Goal: Information Seeking & Learning: Learn about a topic

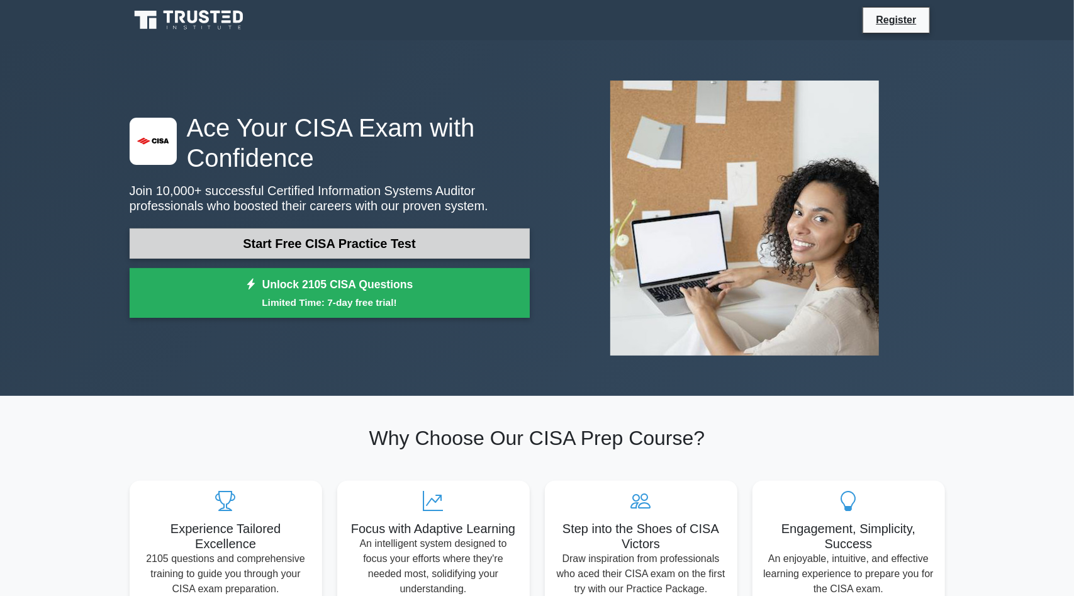
click at [350, 249] on link "Start Free CISA Practice Test" at bounding box center [330, 243] width 400 height 30
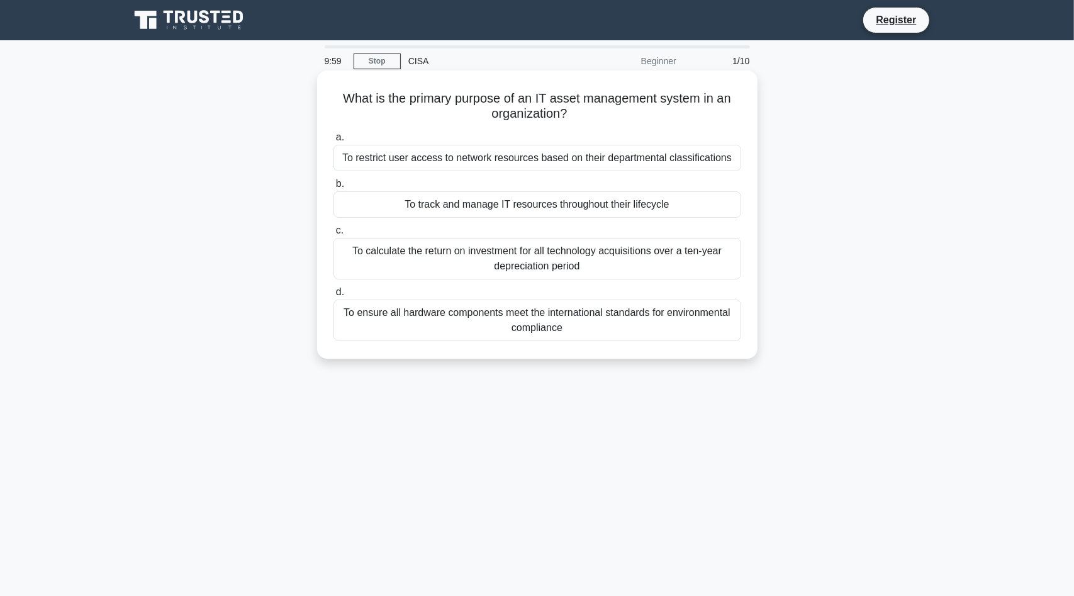
click at [462, 154] on div "To restrict user access to network resources based on their departmental classi…" at bounding box center [537, 158] width 408 height 26
click at [333, 142] on input "a. To restrict user access to network resources based on their departmental cla…" at bounding box center [333, 137] width 0 height 8
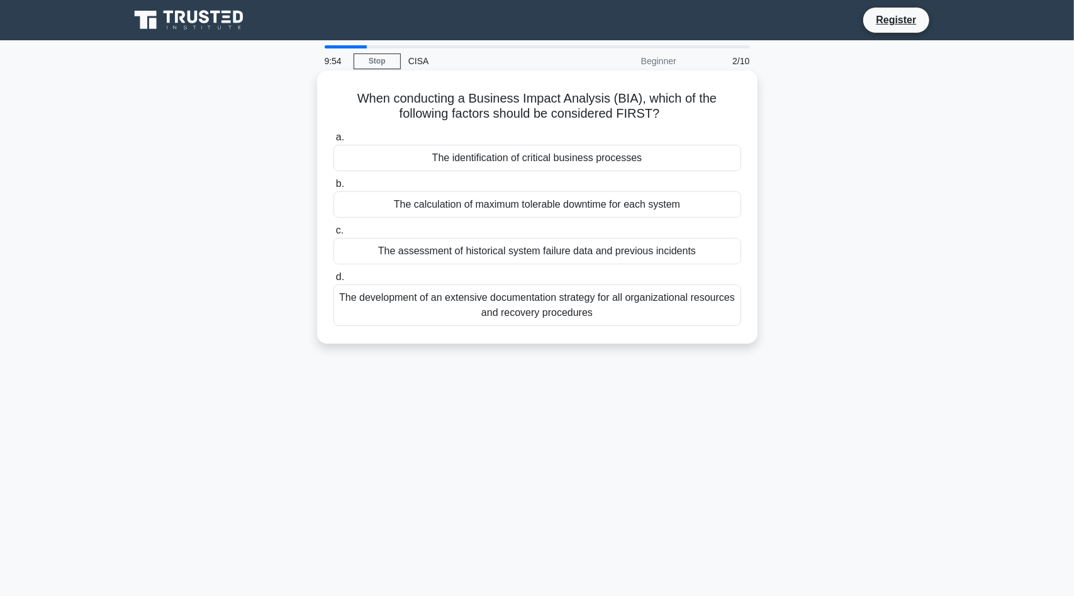
click at [457, 164] on div "The identification of critical business processes" at bounding box center [537, 158] width 408 height 26
click at [333, 142] on input "a. The identification of critical business processes" at bounding box center [333, 137] width 0 height 8
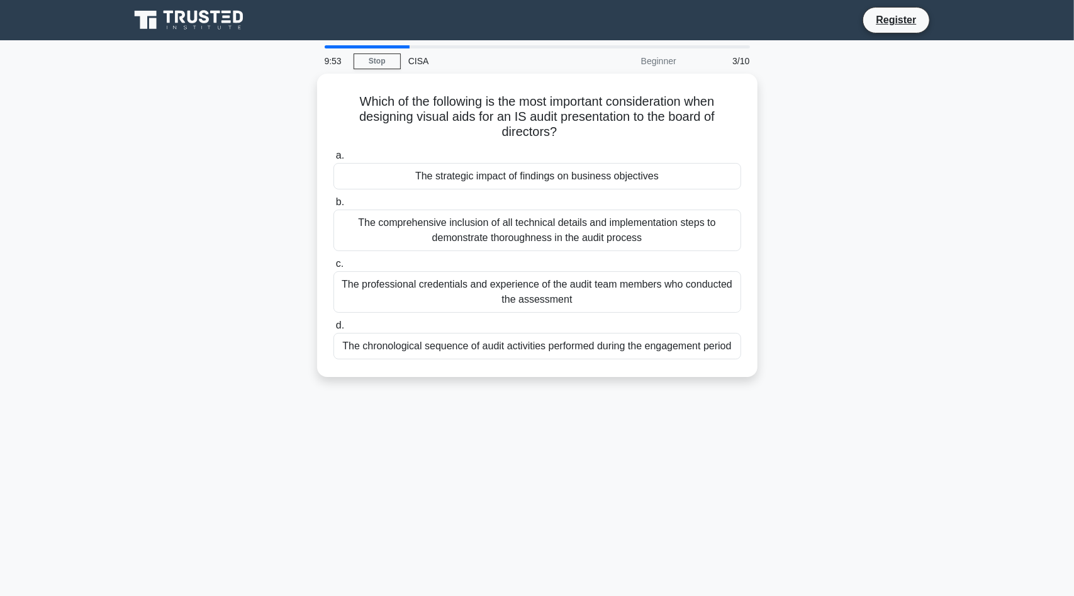
click at [457, 164] on div "The strategic impact of findings on business objectives" at bounding box center [537, 176] width 408 height 26
click at [333, 160] on input "a. The strategic impact of findings on business objectives" at bounding box center [333, 156] width 0 height 8
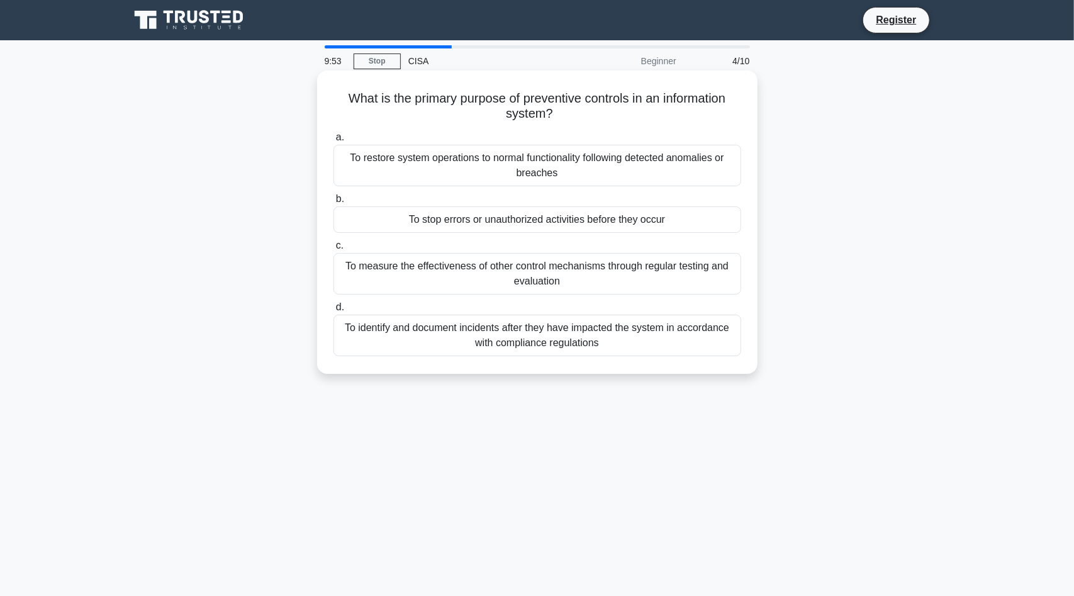
click at [459, 172] on div "To restore system operations to normal functionality following detected anomali…" at bounding box center [537, 166] width 408 height 42
click at [333, 142] on input "a. To restore system operations to normal functionality following detected anom…" at bounding box center [333, 137] width 0 height 8
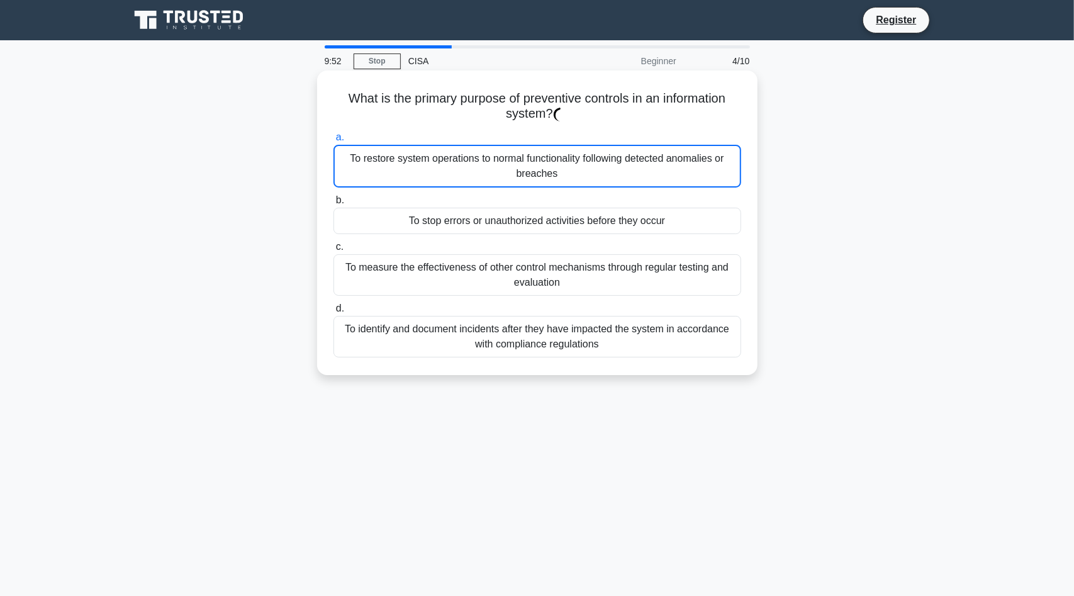
click at [459, 172] on div "To restore system operations to normal functionality following detected anomali…" at bounding box center [537, 166] width 408 height 43
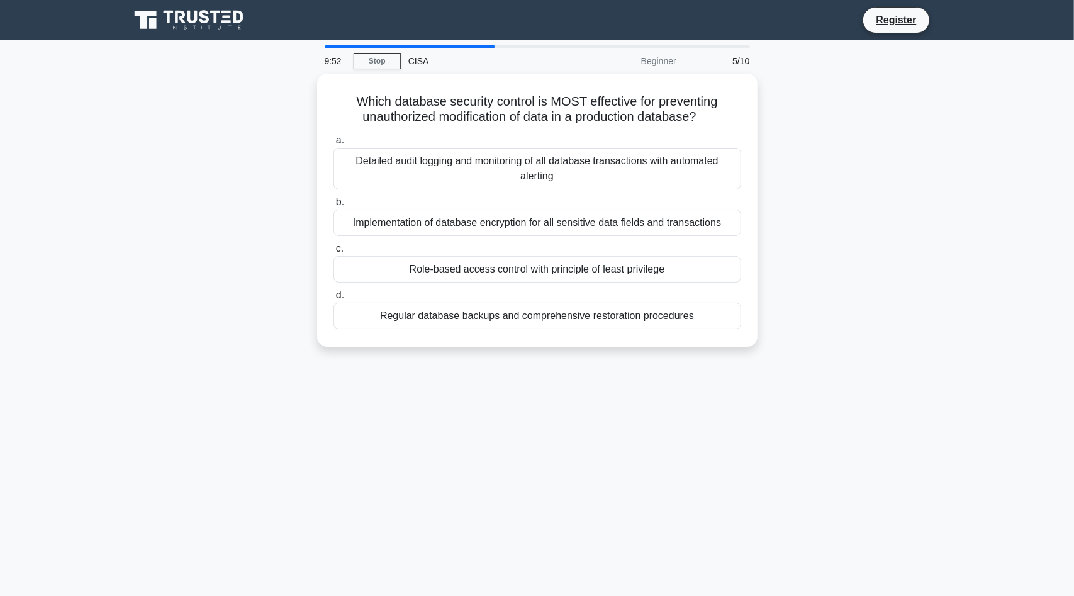
click at [459, 172] on div "Detailed audit logging and monitoring of all database transactions with automat…" at bounding box center [537, 169] width 408 height 42
click at [333, 145] on input "a. Detailed audit logging and monitoring of all database transactions with auto…" at bounding box center [333, 141] width 0 height 8
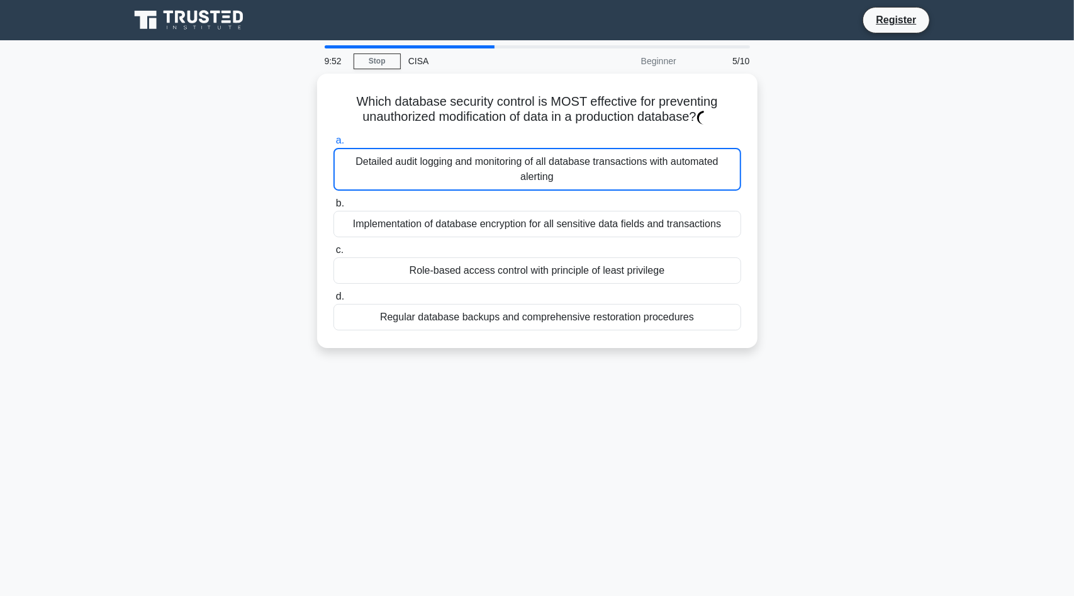
click at [459, 172] on div "Detailed audit logging and monitoring of all database transactions with automat…" at bounding box center [537, 169] width 408 height 43
click at [333, 145] on input "a. Detailed audit logging and monitoring of all database transactions with auto…" at bounding box center [333, 141] width 0 height 8
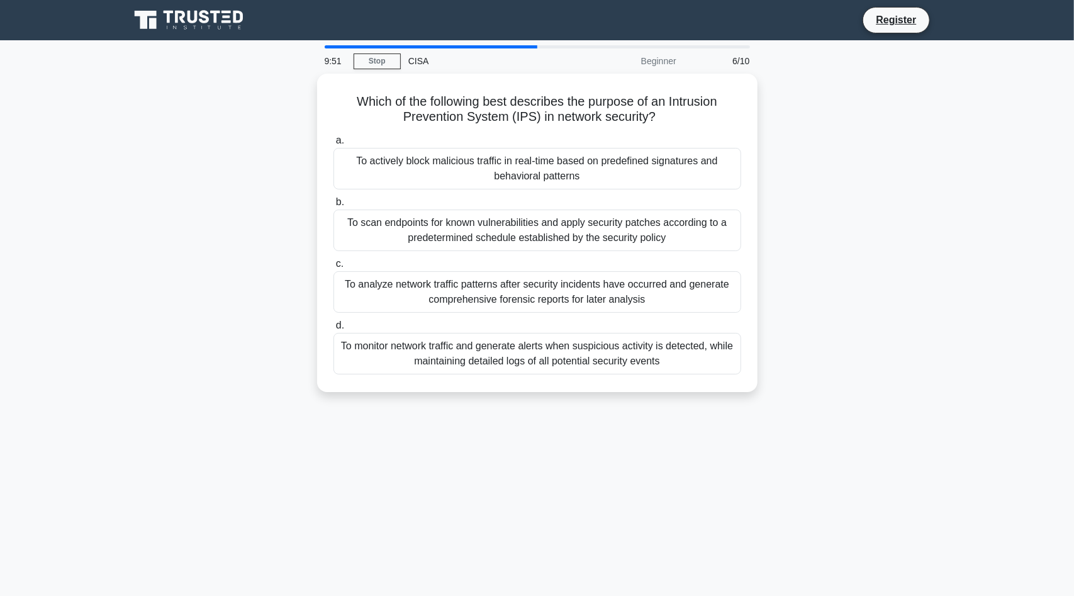
click at [459, 172] on div "To actively block malicious traffic in real-time based on predefined signatures…" at bounding box center [537, 169] width 408 height 42
click at [333, 145] on input "a. To actively block malicious traffic in real-time based on predefined signatu…" at bounding box center [333, 141] width 0 height 8
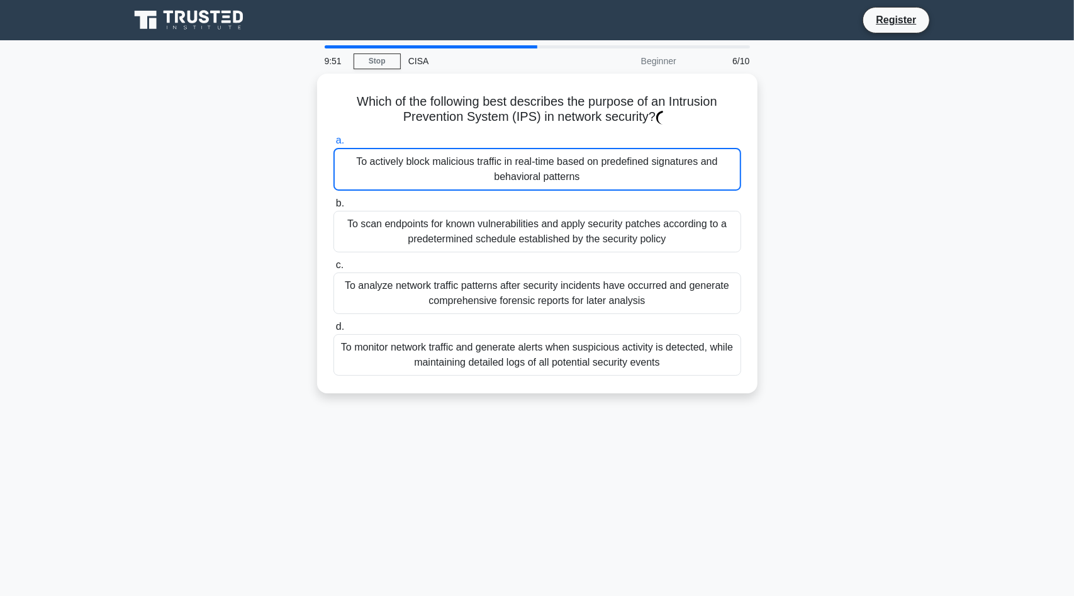
click at [459, 172] on div "To actively block malicious traffic in real-time based on predefined signatures…" at bounding box center [537, 169] width 408 height 43
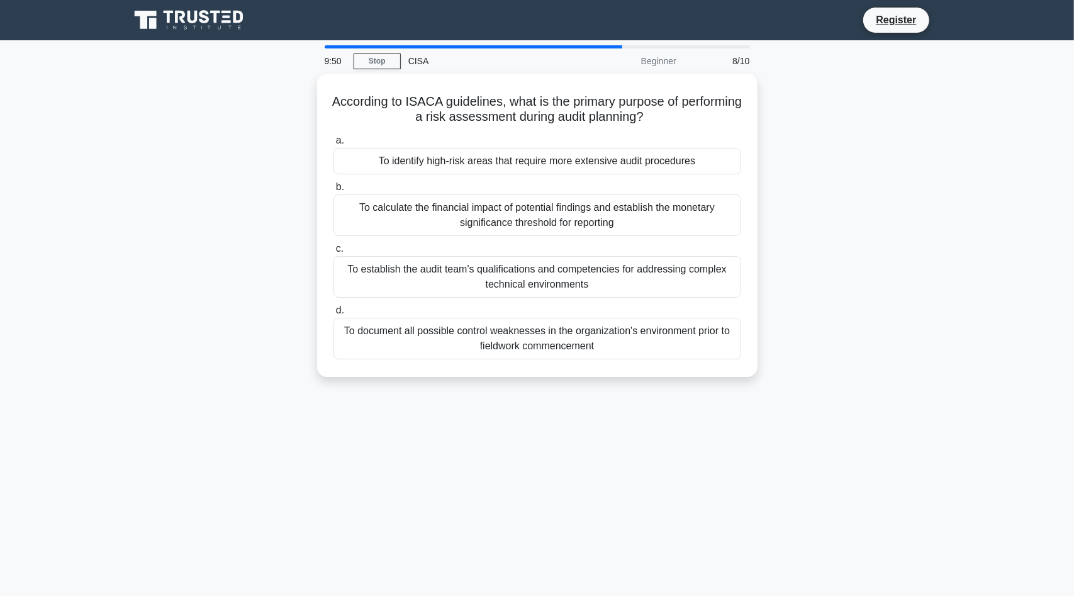
click at [459, 172] on div "a. To identify high-risk areas that require more extensive audit procedures b. …" at bounding box center [537, 246] width 423 height 232
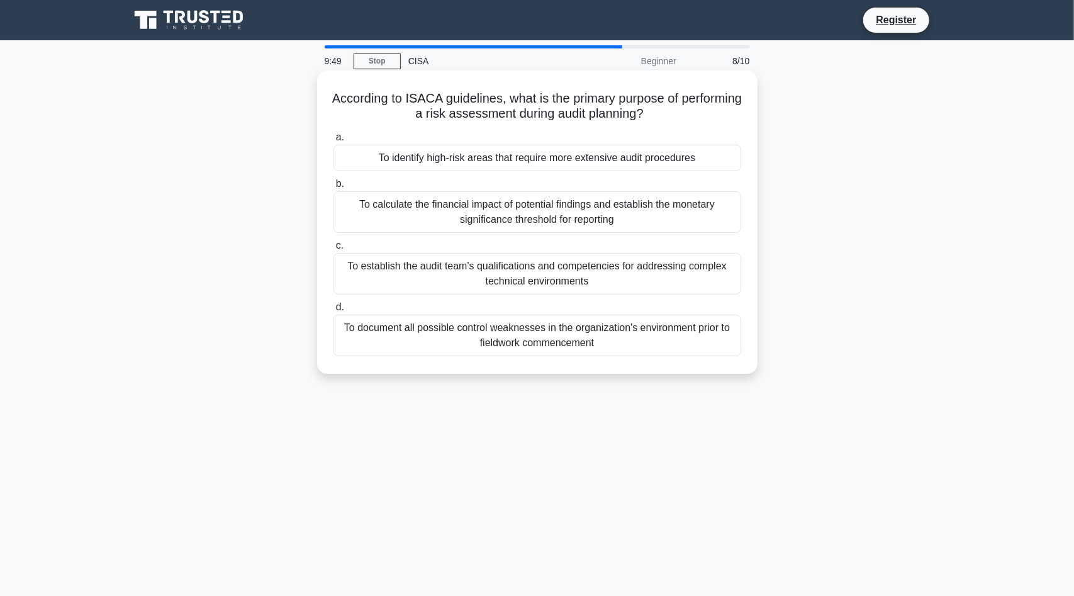
click at [460, 171] on div "To identify high-risk areas that require more extensive audit procedures" at bounding box center [537, 158] width 408 height 26
click at [333, 142] on input "a. To identify high-risk areas that require more extensive audit procedures" at bounding box center [333, 137] width 0 height 8
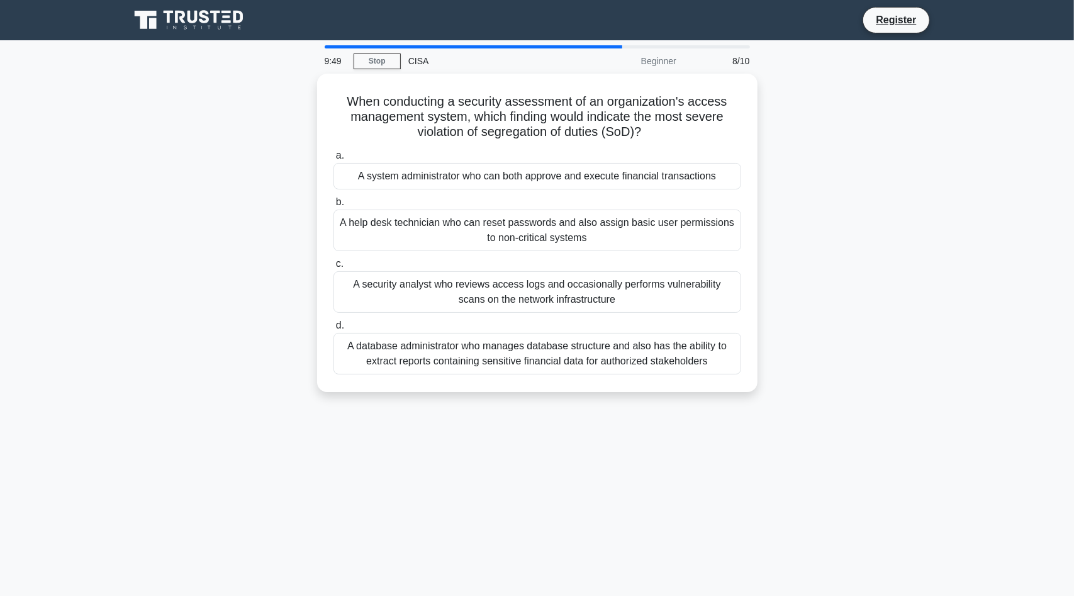
click at [460, 170] on div "A system administrator who can both approve and execute financial transactions" at bounding box center [537, 176] width 408 height 26
click at [333, 160] on input "a. A system administrator who can both approve and execute financial transactio…" at bounding box center [333, 156] width 0 height 8
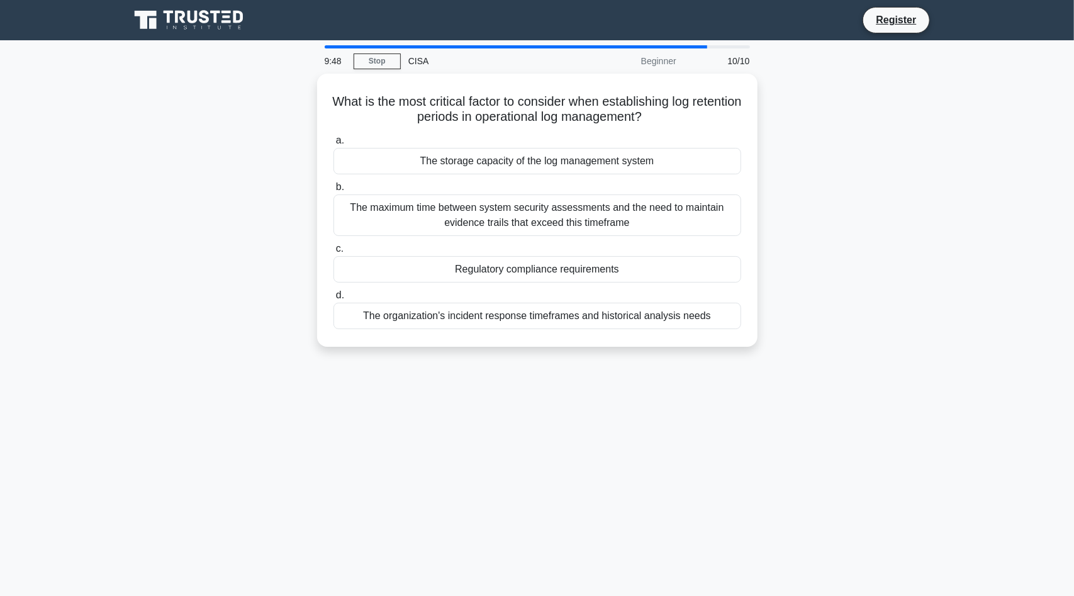
click at [460, 174] on div "a. The storage capacity of the log management system b. The maximum time betwee…" at bounding box center [537, 230] width 423 height 201
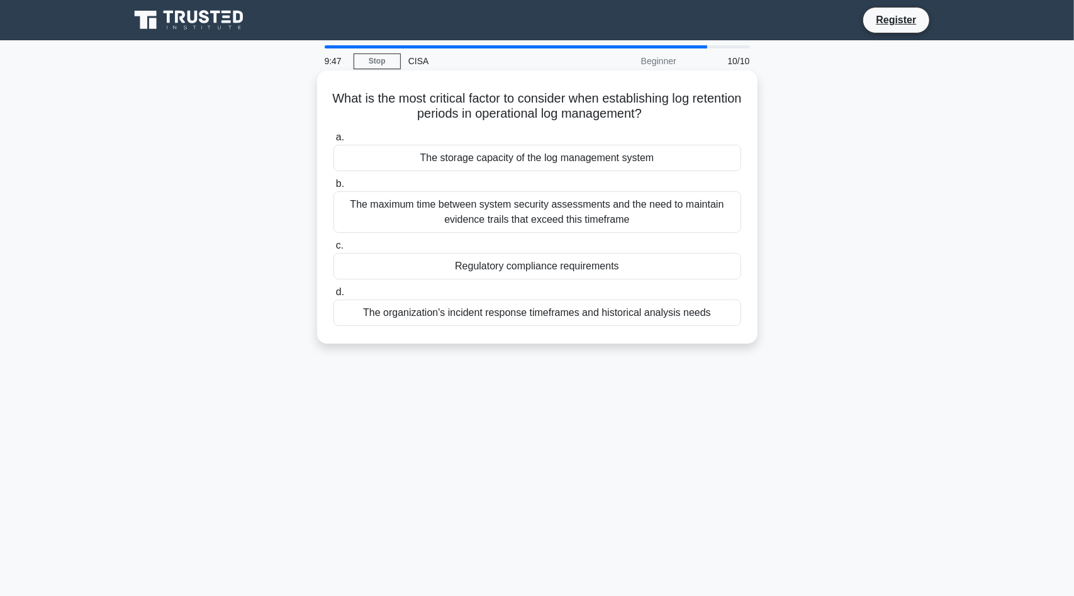
click at [462, 167] on div "The storage capacity of the log management system" at bounding box center [537, 158] width 408 height 26
click at [333, 142] on input "a. The storage capacity of the log management system" at bounding box center [333, 137] width 0 height 8
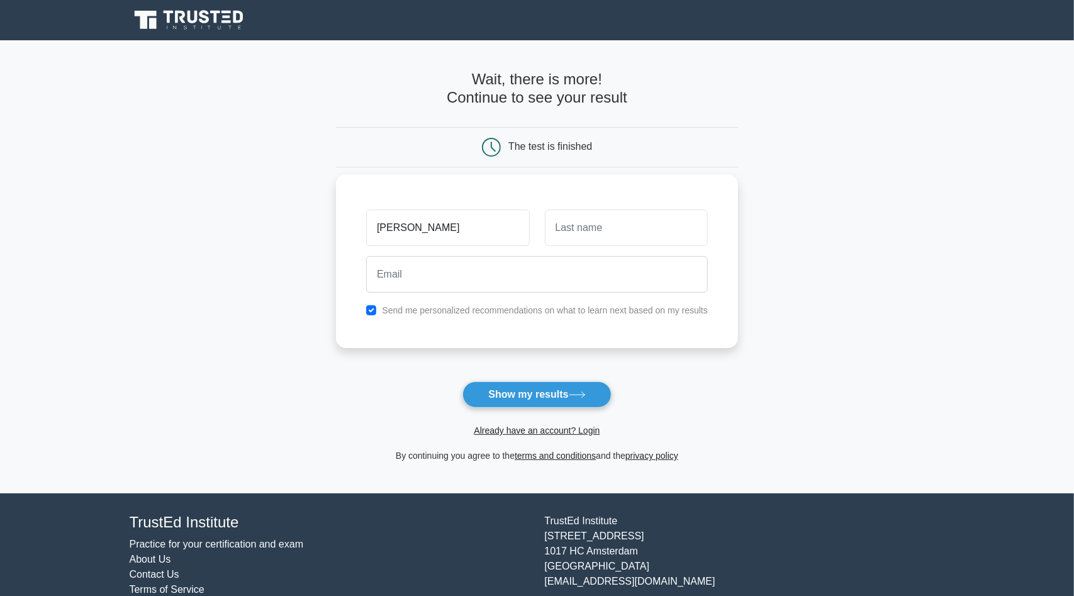
type input "[PERSON_NAME]"
type input "Yang"
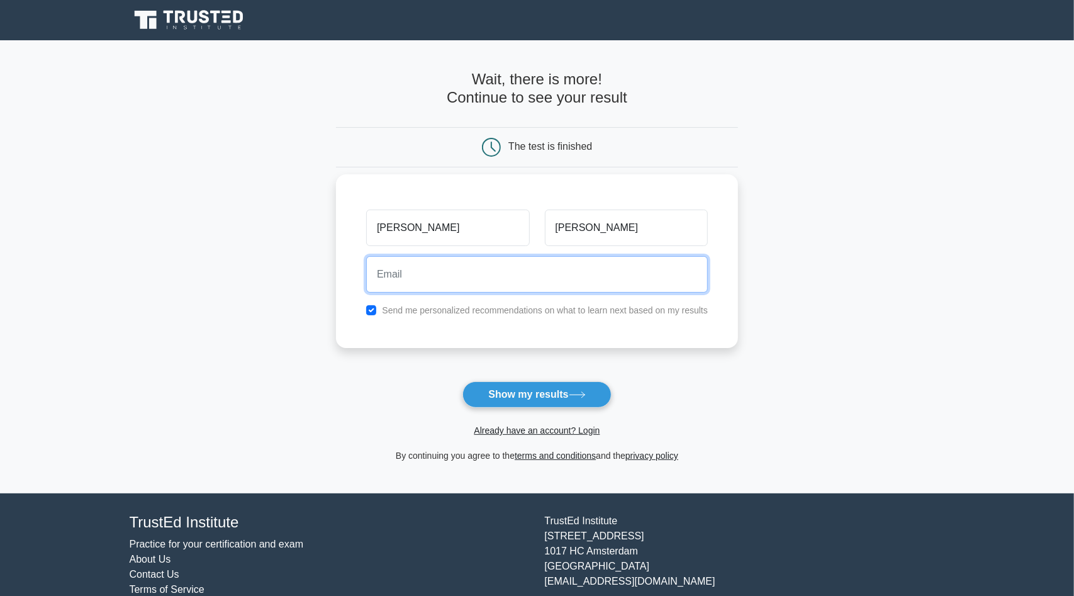
click at [544, 283] on input "email" at bounding box center [537, 274] width 342 height 36
type input "gaoyang2227@gmail.com"
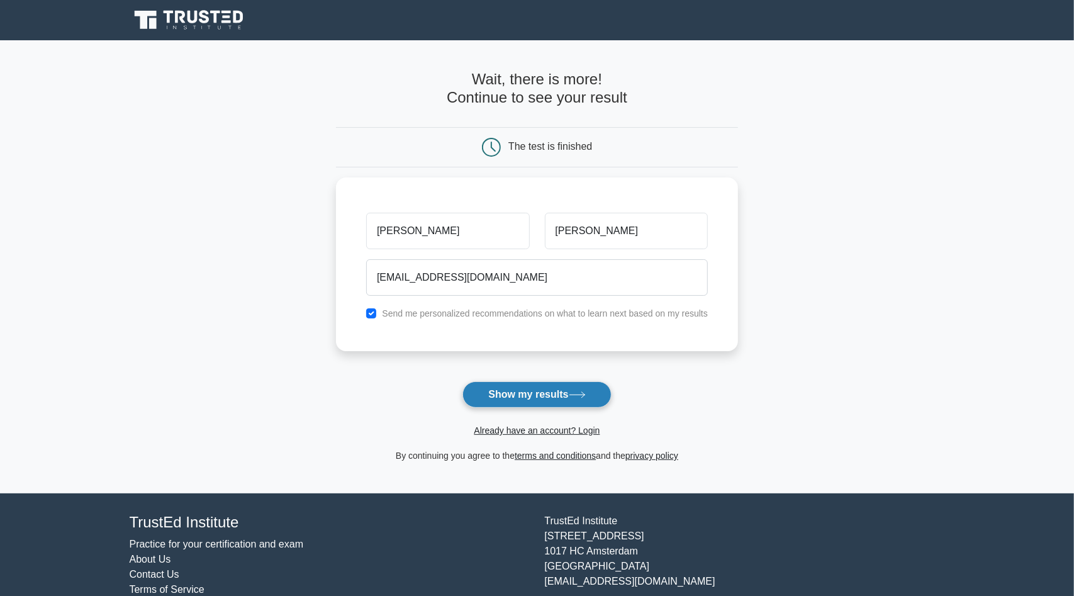
click at [545, 400] on button "Show my results" at bounding box center [536, 394] width 148 height 26
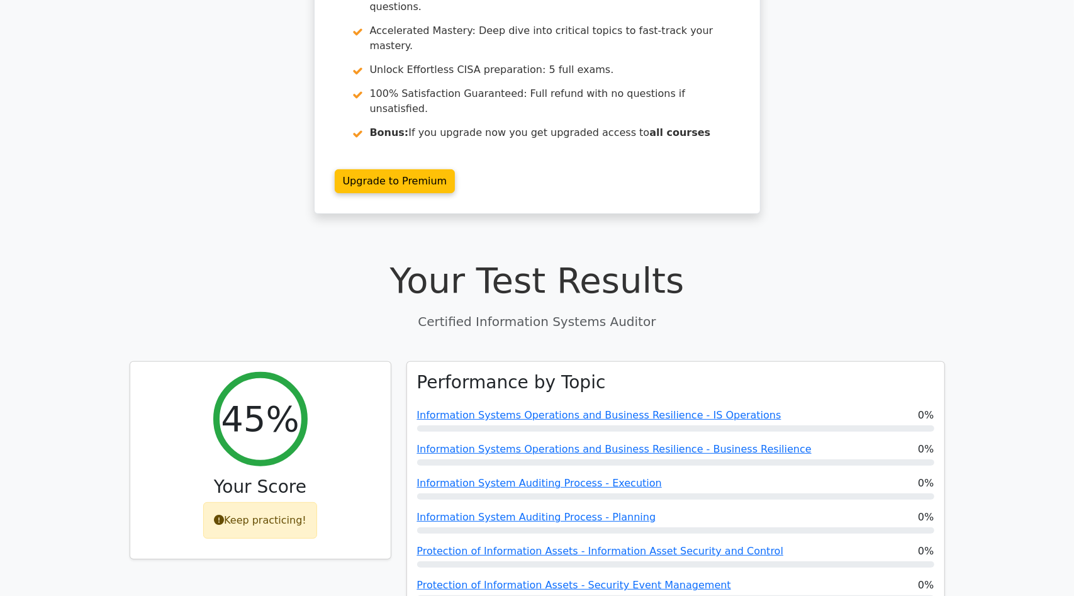
scroll to position [189, 0]
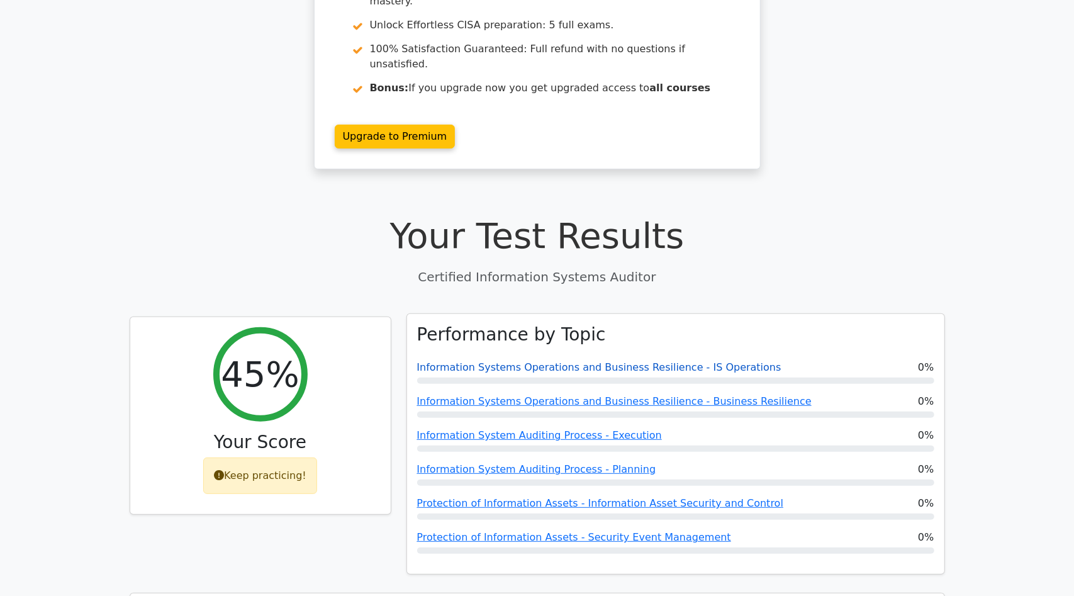
click at [544, 361] on link "Information Systems Operations and Business Resilience - IS Operations" at bounding box center [599, 367] width 364 height 12
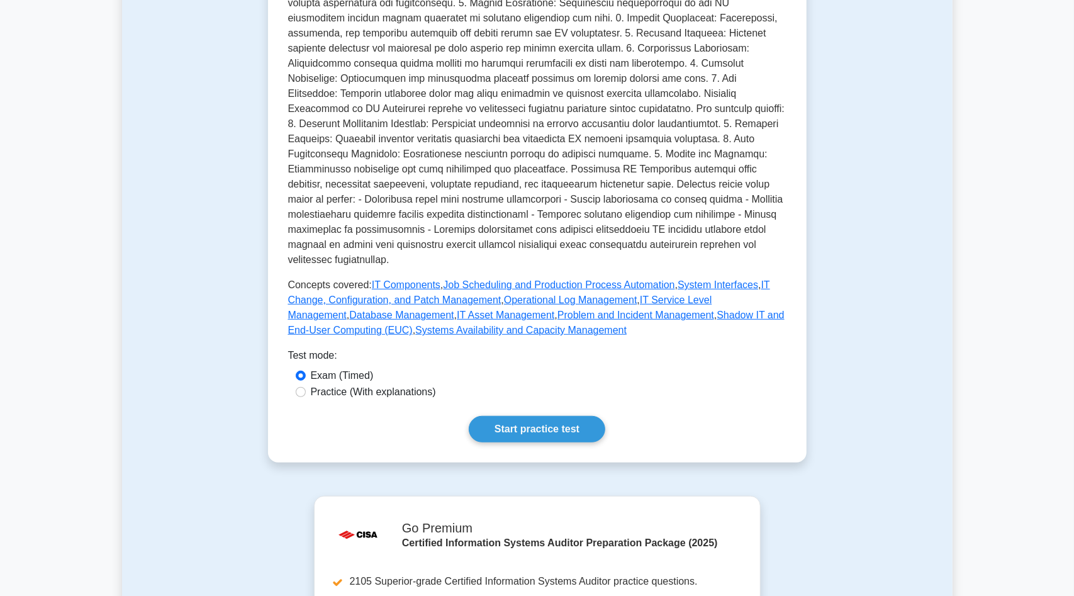
scroll to position [566, 0]
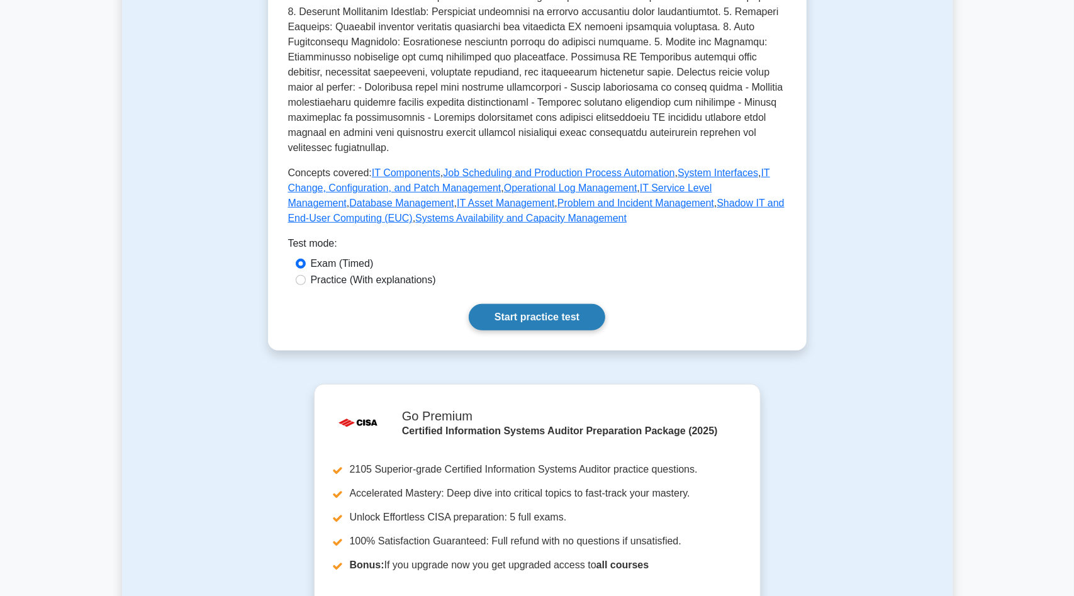
click at [557, 304] on link "Start practice test" at bounding box center [537, 317] width 137 height 26
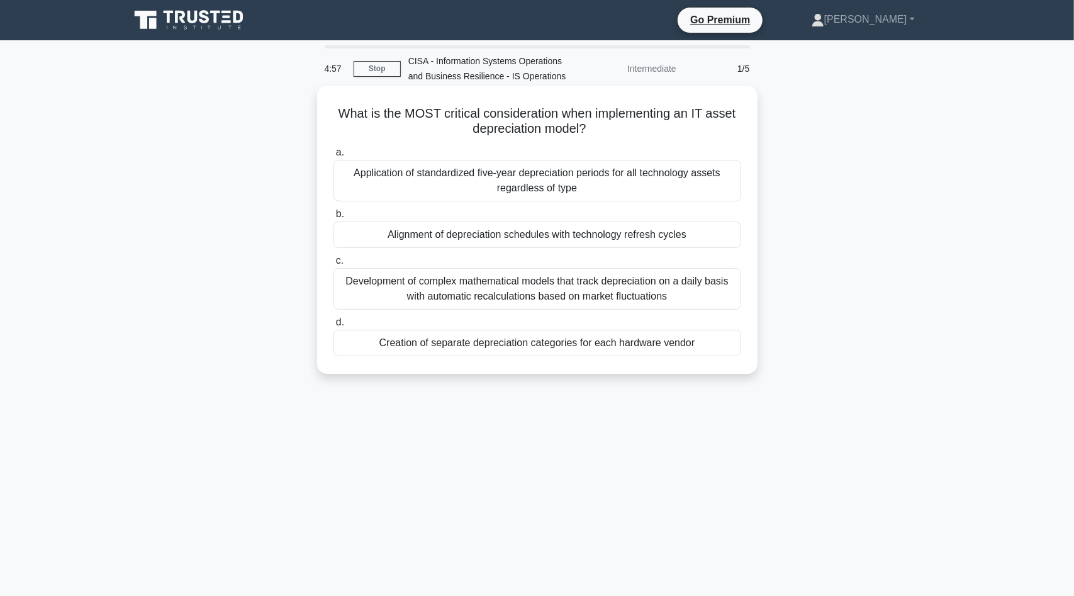
click at [536, 176] on div "Application of standardized five-year depreciation periods for all technology a…" at bounding box center [537, 181] width 408 height 42
click at [333, 157] on input "a. Application of standardized five-year depreciation periods for all technolog…" at bounding box center [333, 152] width 0 height 8
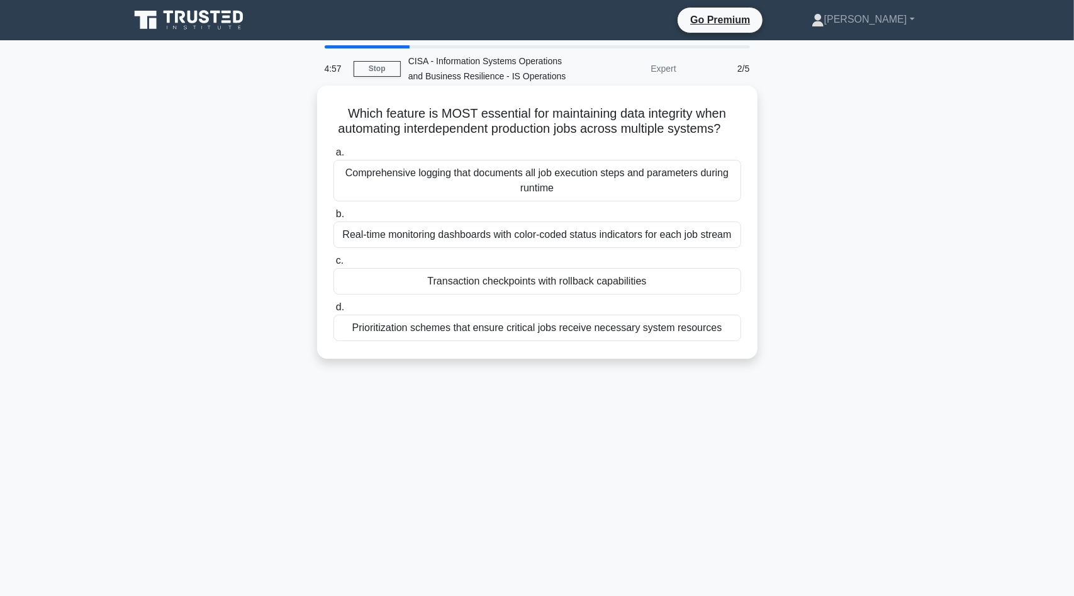
click at [536, 187] on div "Comprehensive logging that documents all job execution steps and parameters dur…" at bounding box center [537, 181] width 408 height 42
click at [333, 157] on input "a. Comprehensive logging that documents all job execution steps and parameters …" at bounding box center [333, 152] width 0 height 8
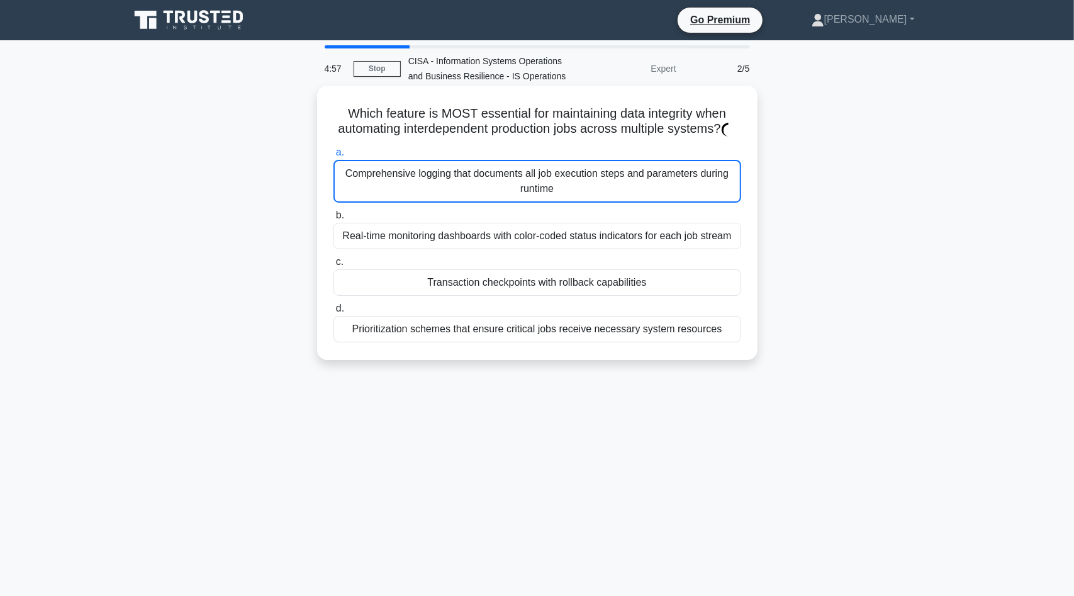
click at [540, 194] on div "Comprehensive logging that documents all job execution steps and parameters dur…" at bounding box center [537, 181] width 408 height 43
click at [333, 157] on input "a. Comprehensive logging that documents all job execution steps and parameters …" at bounding box center [333, 152] width 0 height 8
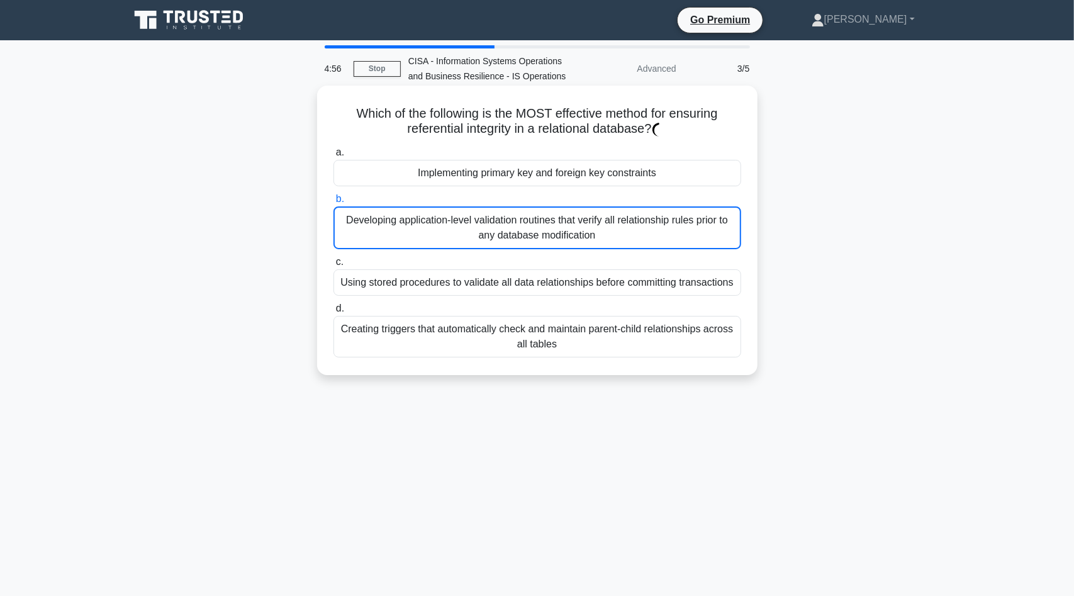
click at [517, 193] on label "b. Developing application-level validation routines that verify all relationshi…" at bounding box center [537, 220] width 408 height 58
click at [333, 195] on input "b. Developing application-level validation routines that verify all relationshi…" at bounding box center [333, 199] width 0 height 8
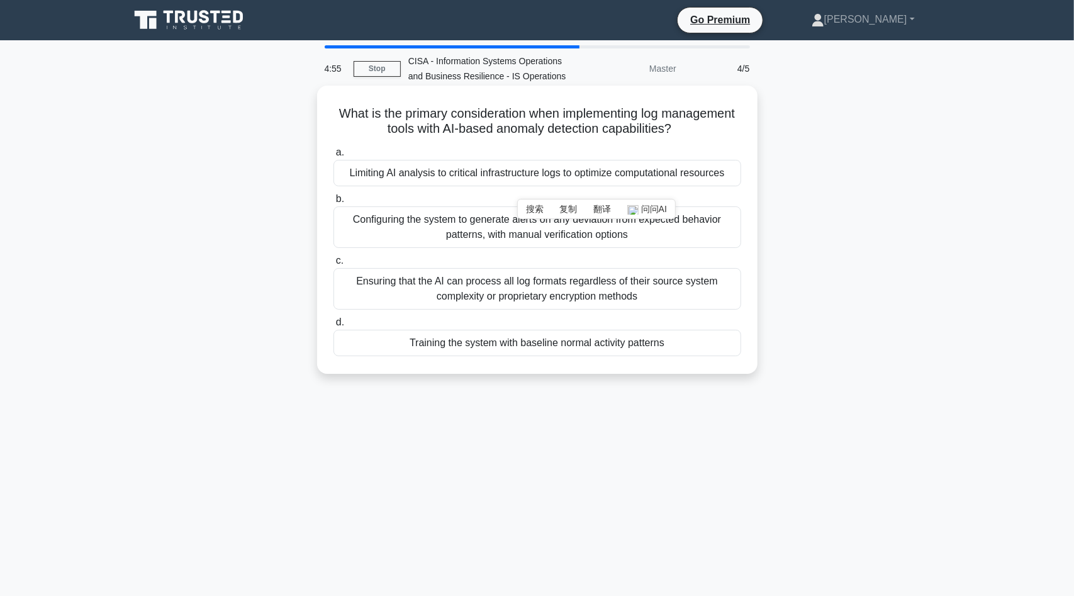
click at [517, 180] on div "Limiting AI analysis to critical infrastructure logs to optimize computational …" at bounding box center [537, 173] width 408 height 26
click at [333, 157] on input "a. Limiting AI analysis to critical infrastructure logs to optimize computation…" at bounding box center [333, 152] width 0 height 8
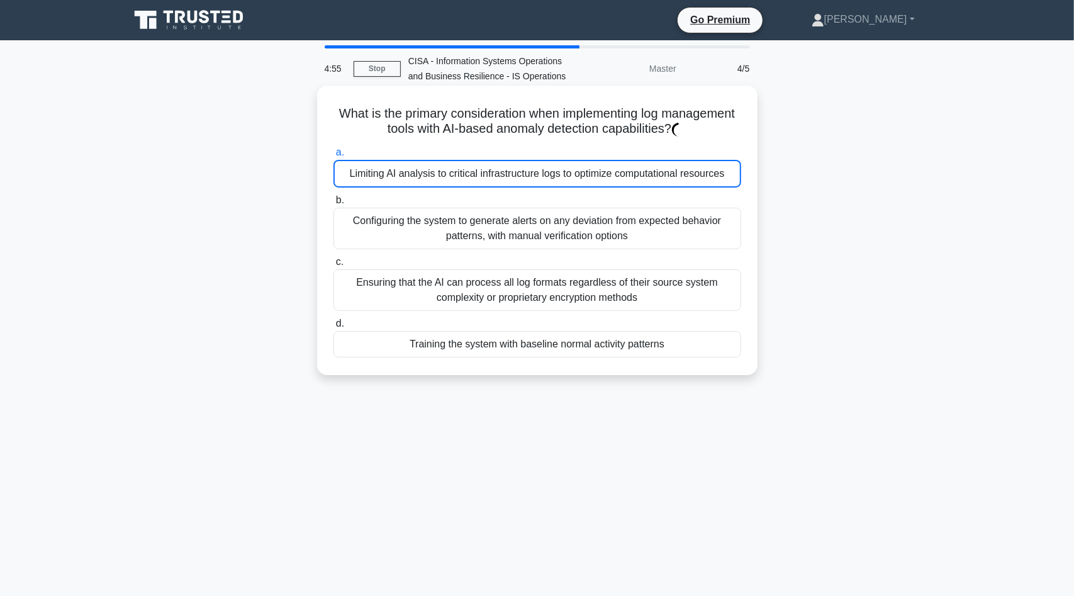
click at [517, 179] on div "Limiting AI analysis to critical infrastructure logs to optimize computational …" at bounding box center [537, 174] width 408 height 28
click at [333, 157] on input "a. Limiting AI analysis to critical infrastructure logs to optimize computation…" at bounding box center [333, 152] width 0 height 8
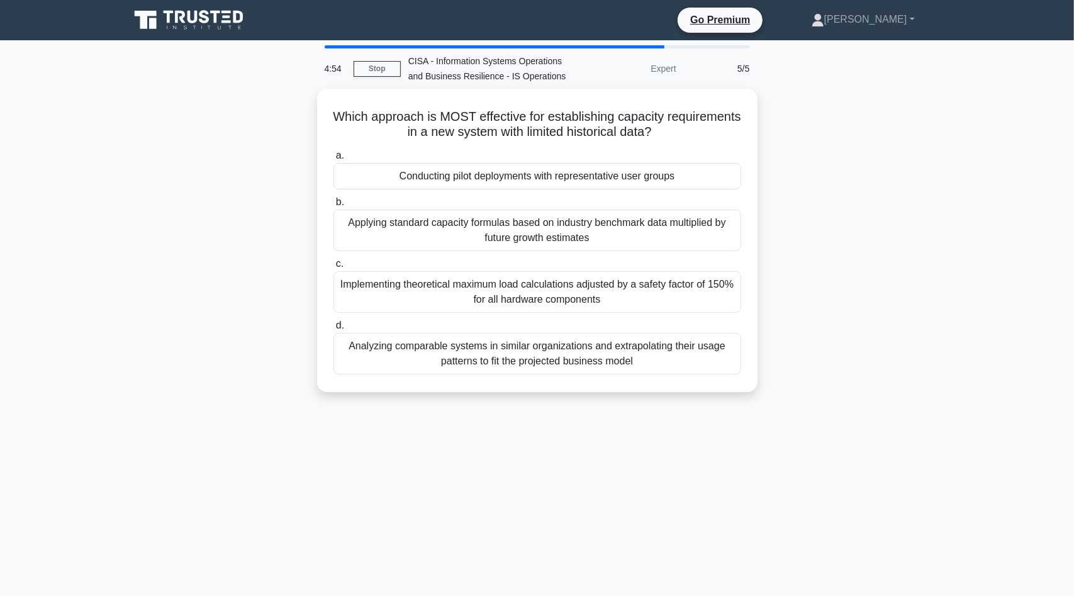
click at [517, 179] on div "Conducting pilot deployments with representative user groups" at bounding box center [537, 176] width 408 height 26
click at [333, 160] on input "a. Conducting pilot deployments with representative user groups" at bounding box center [333, 156] width 0 height 8
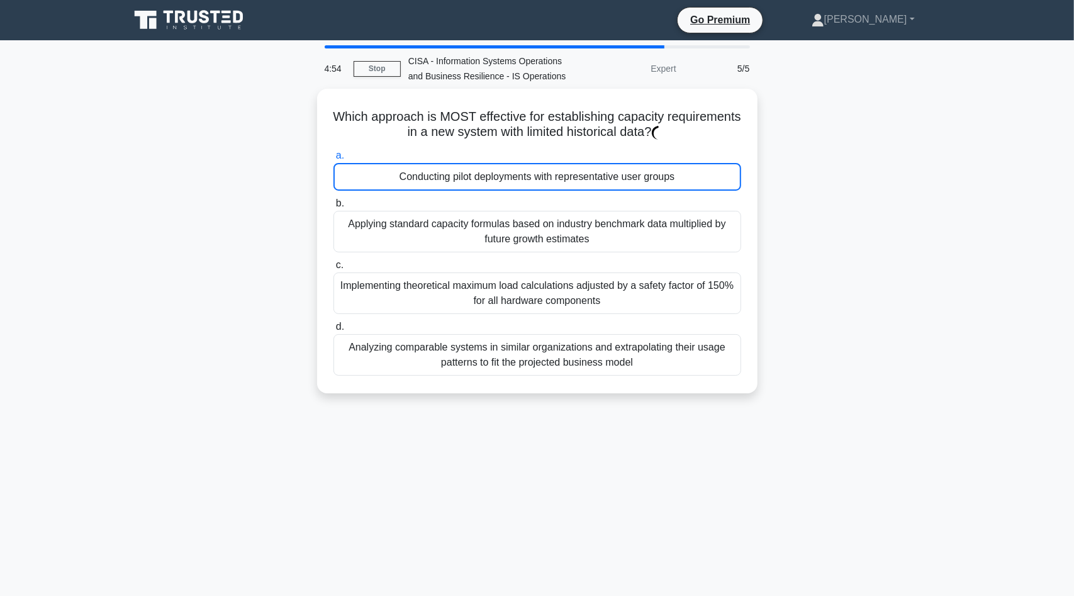
click at [517, 179] on div "Conducting pilot deployments with representative user groups" at bounding box center [537, 177] width 408 height 28
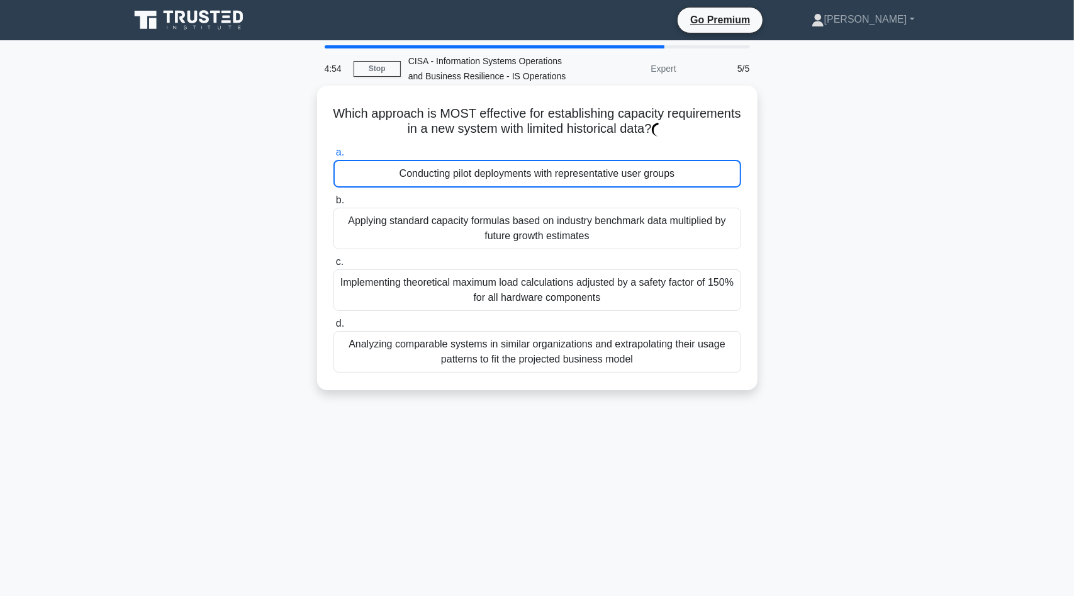
click at [516, 179] on div "Conducting pilot deployments with representative user groups" at bounding box center [537, 174] width 408 height 28
click at [333, 157] on input "a. Conducting pilot deployments with representative user groups" at bounding box center [333, 152] width 0 height 8
click at [516, 179] on div "Conducting pilot deployments with representative user groups" at bounding box center [537, 174] width 408 height 28
click at [333, 157] on input "a. Conducting pilot deployments with representative user groups" at bounding box center [333, 152] width 0 height 8
click at [516, 179] on div "Conducting pilot deployments with representative user groups" at bounding box center [537, 174] width 408 height 28
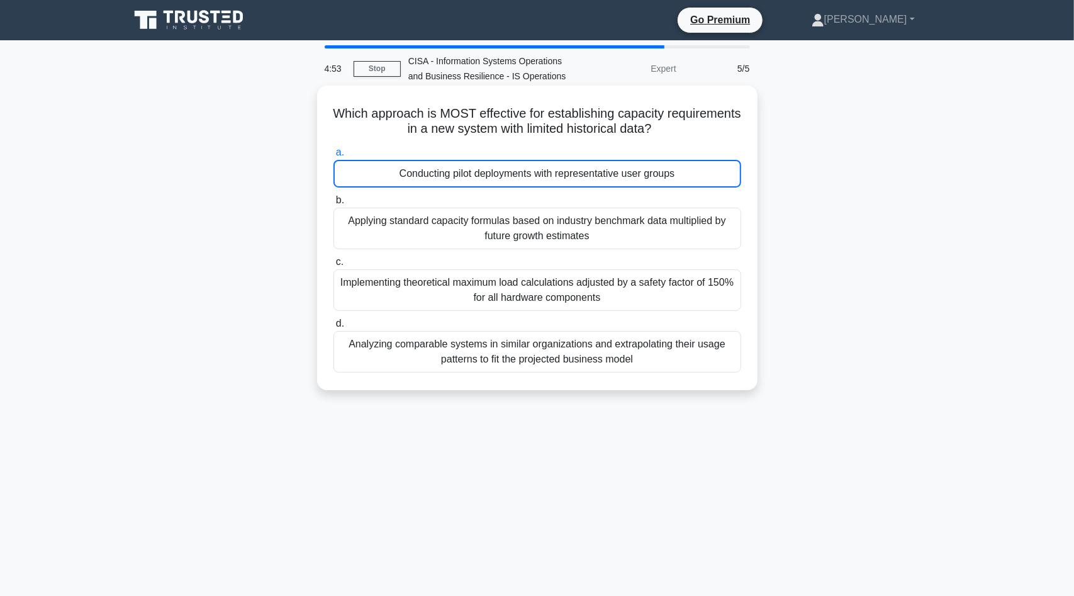
click at [333, 157] on input "a. Conducting pilot deployments with representative user groups" at bounding box center [333, 152] width 0 height 8
click at [516, 179] on div "Conducting pilot deployments with representative user groups" at bounding box center [537, 174] width 408 height 28
click at [333, 157] on input "a. Conducting pilot deployments with representative user groups" at bounding box center [333, 152] width 0 height 8
click at [516, 179] on div "Conducting pilot deployments with representative user groups" at bounding box center [537, 174] width 408 height 28
click at [333, 157] on input "a. Conducting pilot deployments with representative user groups" at bounding box center [333, 152] width 0 height 8
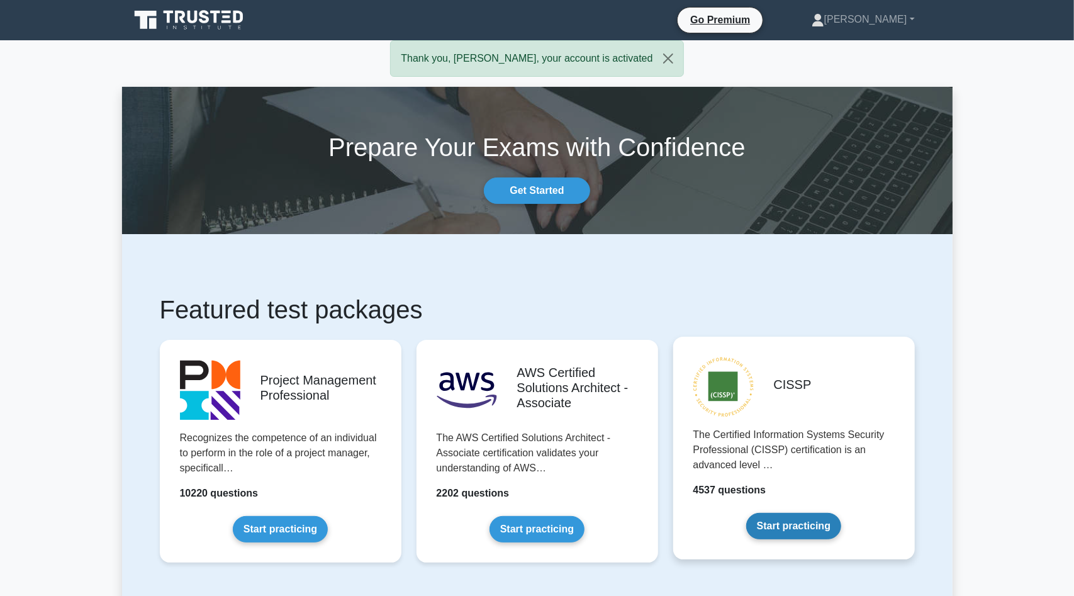
click at [795, 525] on link "Start practicing" at bounding box center [793, 526] width 95 height 26
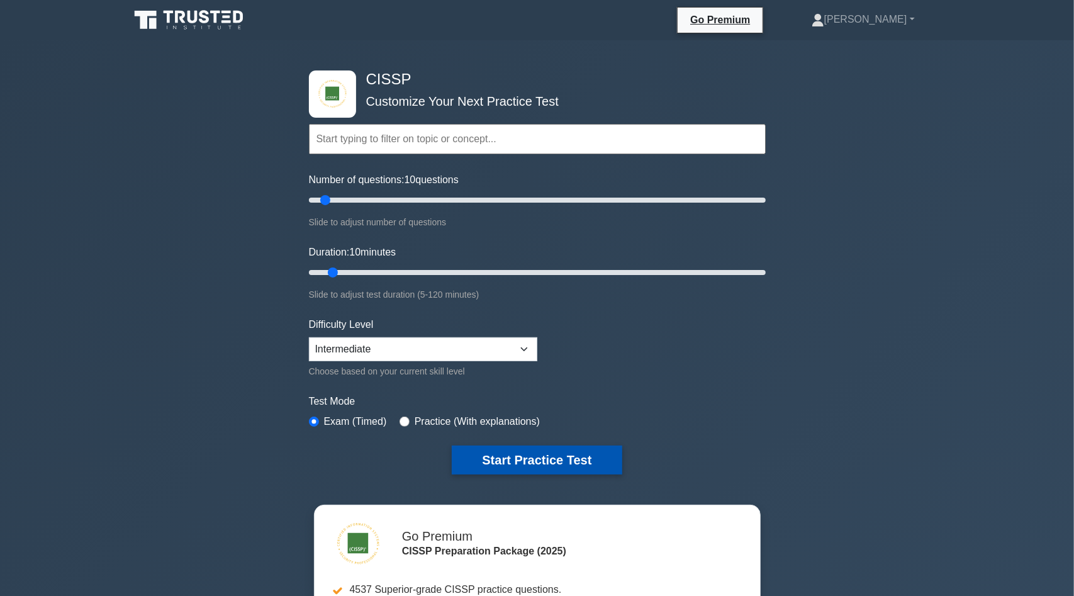
click at [581, 456] on button "Start Practice Test" at bounding box center [537, 459] width 170 height 29
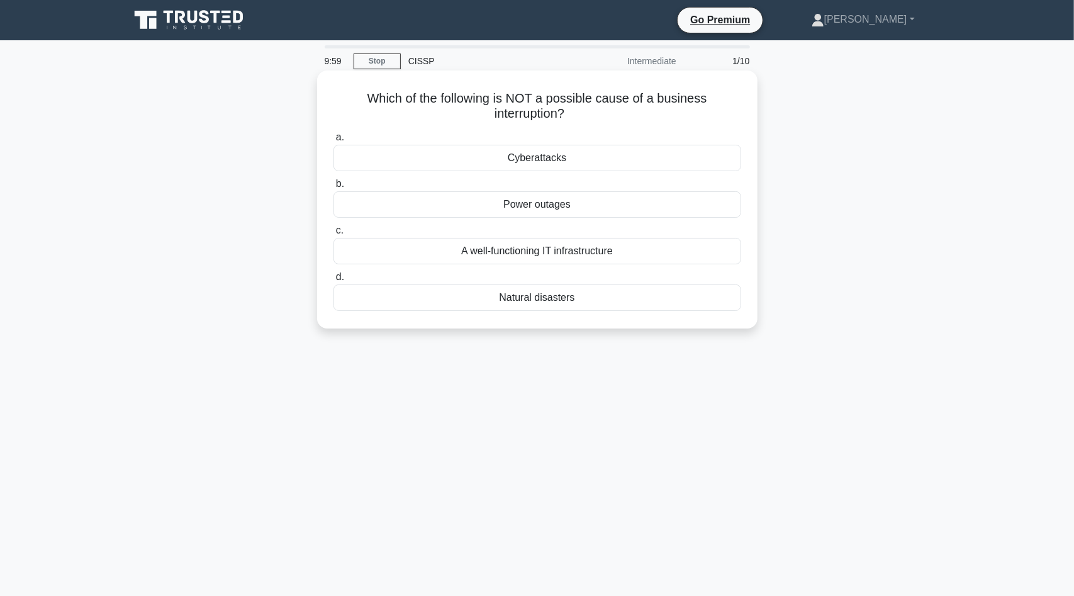
click at [581, 159] on div "Cyberattacks" at bounding box center [537, 158] width 408 height 26
click at [333, 142] on input "a. Cyberattacks" at bounding box center [333, 137] width 0 height 8
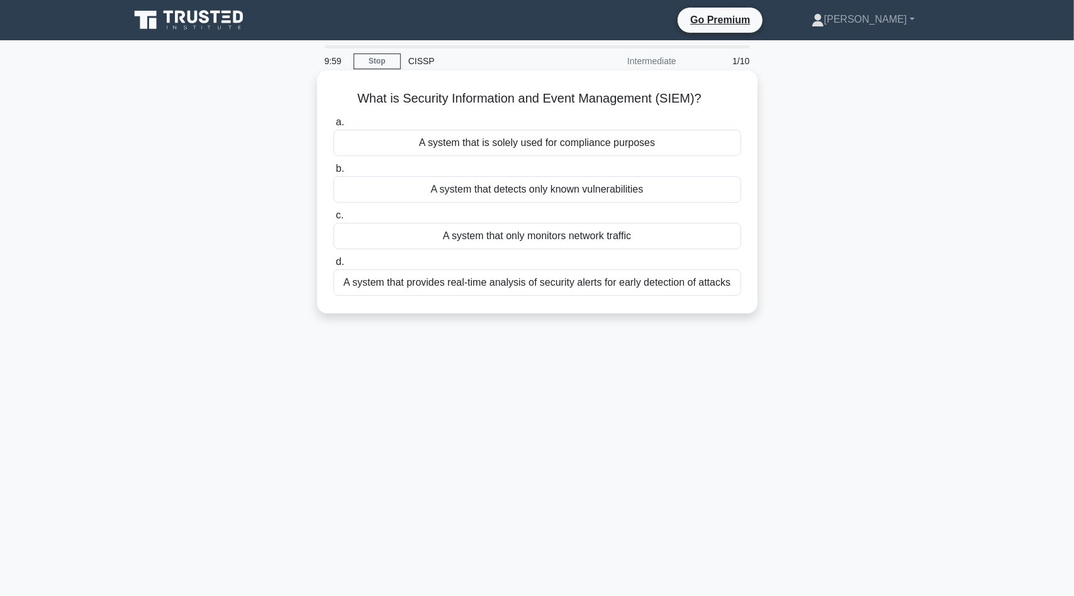
click at [605, 161] on label "b. A system that detects only known vulnerabilities" at bounding box center [537, 182] width 408 height 42
click at [333, 165] on input "b. A system that detects only known vulnerabilities" at bounding box center [333, 169] width 0 height 8
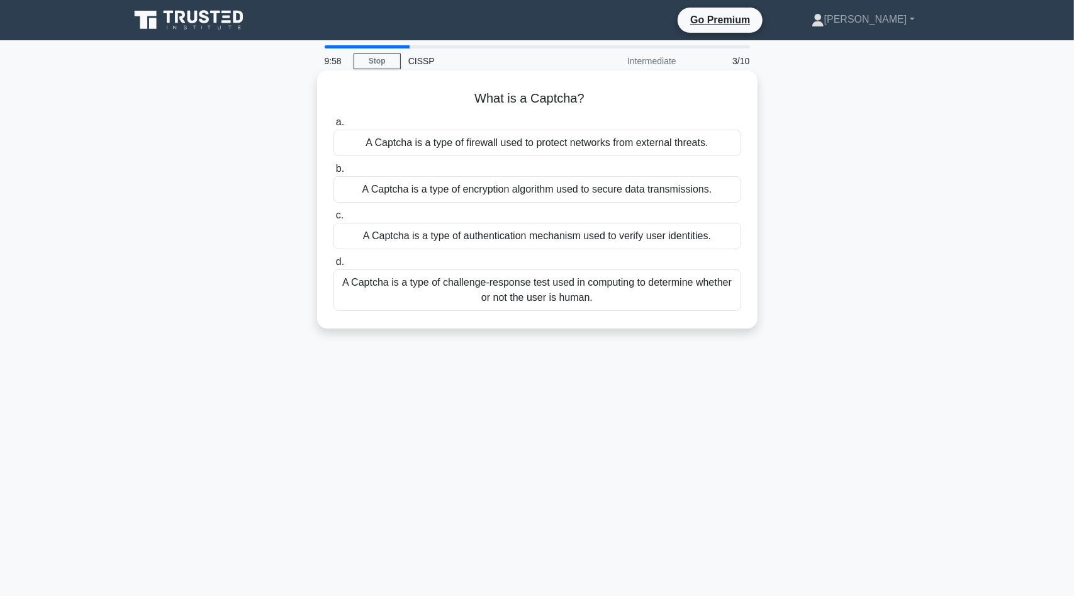
click at [615, 142] on div "A Captcha is a type of firewall used to protect networks from external threats." at bounding box center [537, 143] width 408 height 26
click at [333, 126] on input "a. A Captcha is a type of firewall used to protect networks from external threa…" at bounding box center [333, 122] width 0 height 8
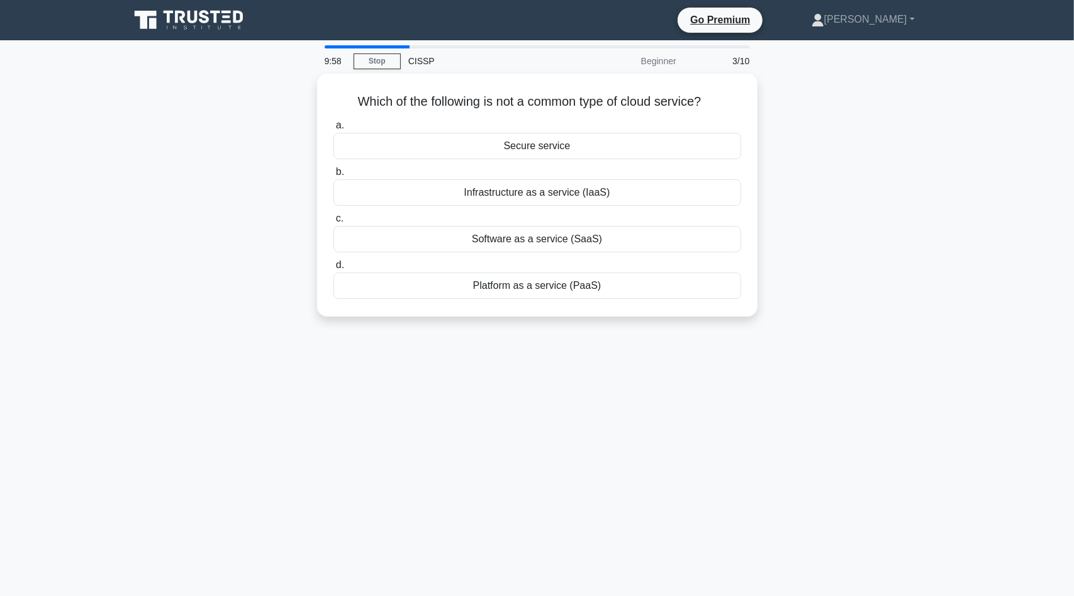
click at [615, 142] on div "Secure service" at bounding box center [537, 146] width 408 height 26
click at [333, 130] on input "a. Secure service" at bounding box center [333, 125] width 0 height 8
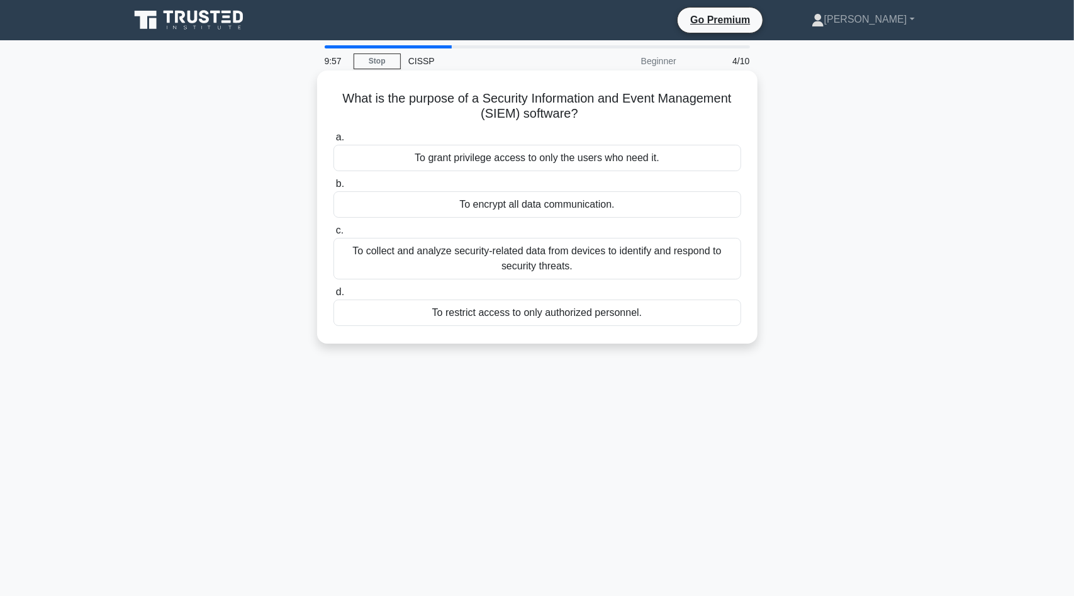
click at [617, 142] on label "a. To grant privilege access to only the users who need it." at bounding box center [537, 151] width 408 height 42
click at [333, 142] on input "a. To grant privilege access to only the users who need it." at bounding box center [333, 137] width 0 height 8
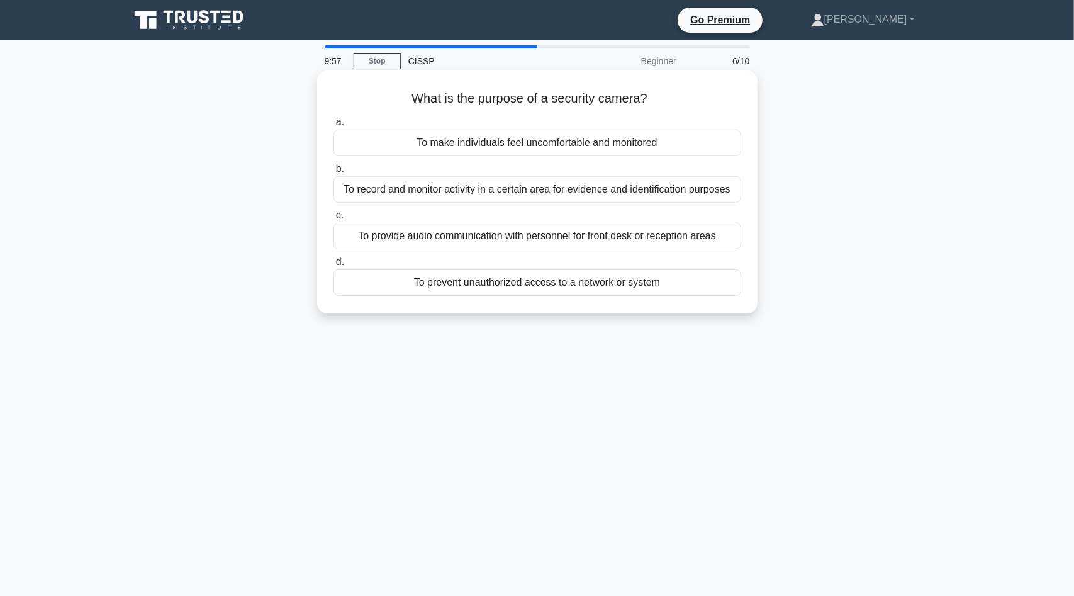
click at [620, 148] on div "To make individuals feel uncomfortable and monitored" at bounding box center [537, 143] width 408 height 26
click at [333, 126] on input "a. To make individuals feel uncomfortable and monitored" at bounding box center [333, 122] width 0 height 8
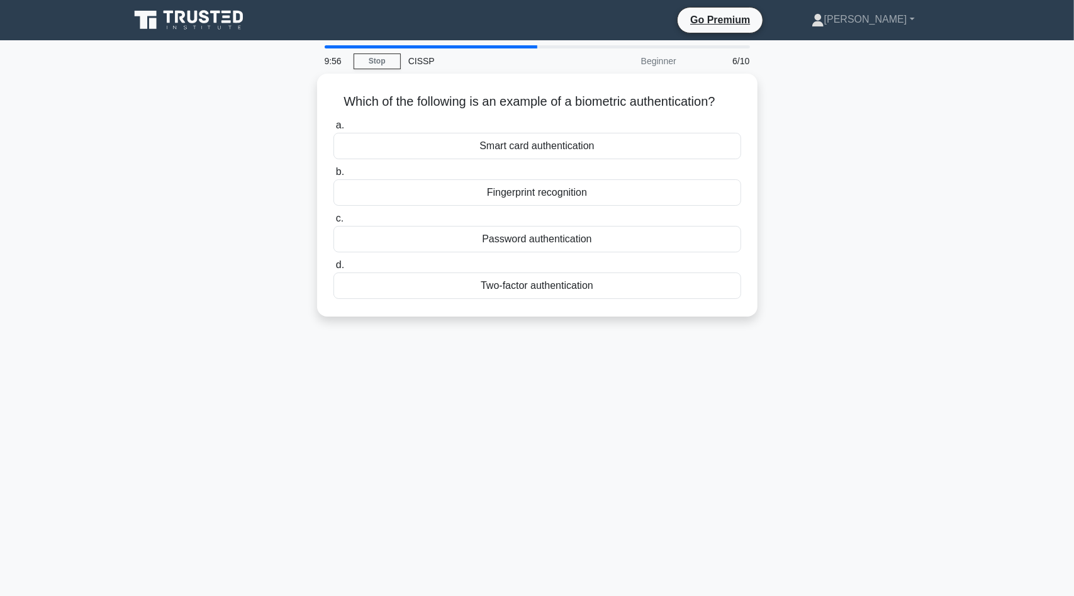
click at [627, 146] on div "Smart card authentication" at bounding box center [537, 146] width 408 height 26
click at [333, 130] on input "a. Smart card authentication" at bounding box center [333, 125] width 0 height 8
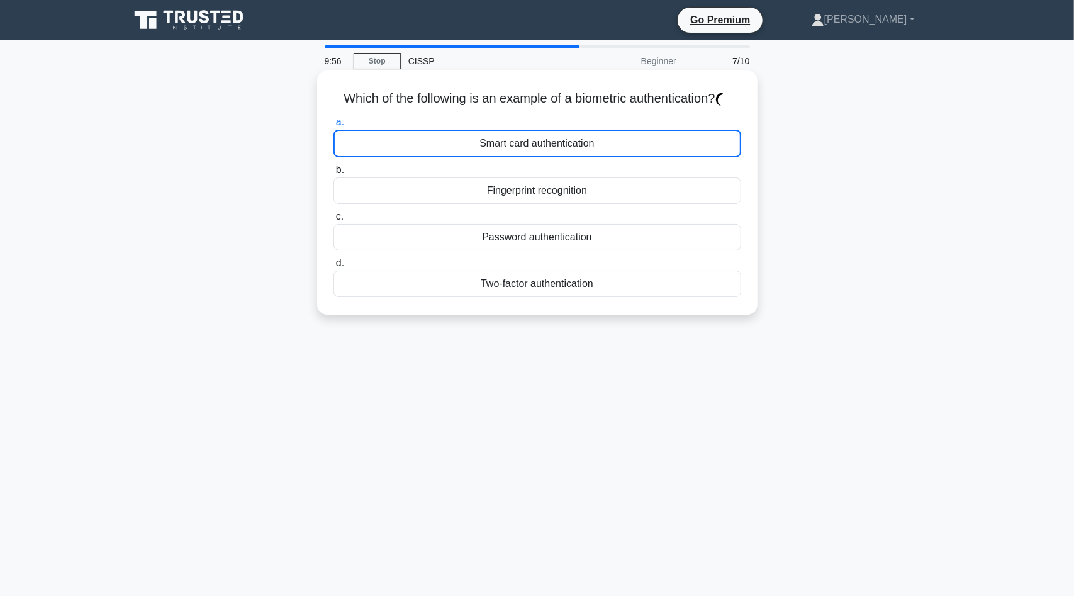
click at [637, 142] on div "Smart card authentication" at bounding box center [537, 144] width 408 height 28
click at [639, 143] on div "Smart card authentication" at bounding box center [537, 144] width 408 height 28
click at [333, 126] on input "a. Smart card authentication" at bounding box center [333, 122] width 0 height 8
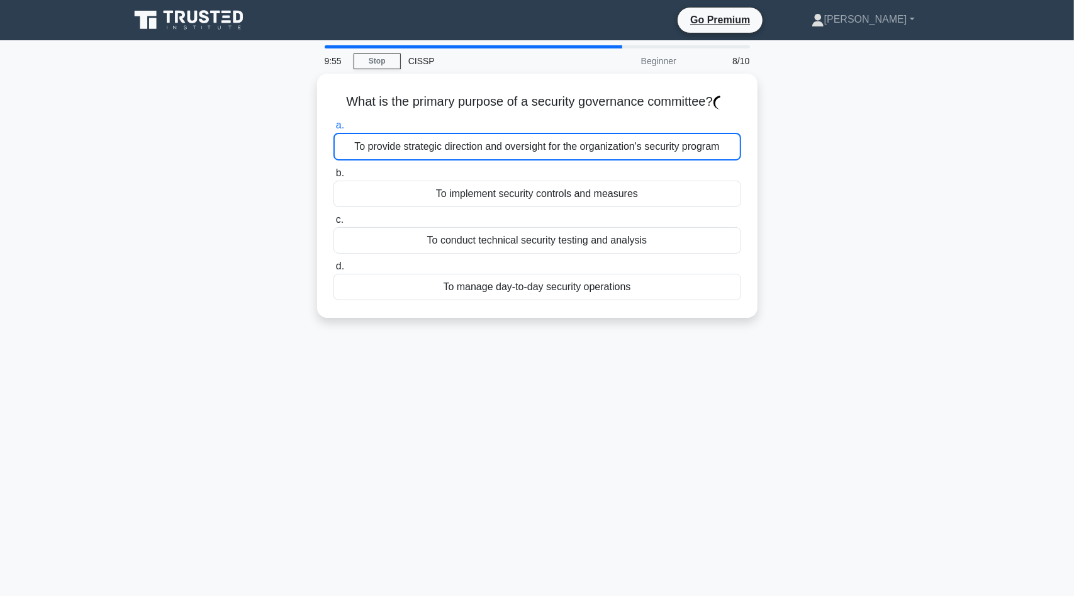
click at [639, 143] on div "To provide strategic direction and oversight for the organization's security pr…" at bounding box center [537, 147] width 408 height 28
click at [333, 130] on input "a. To provide strategic direction and oversight for the organization's security…" at bounding box center [333, 125] width 0 height 8
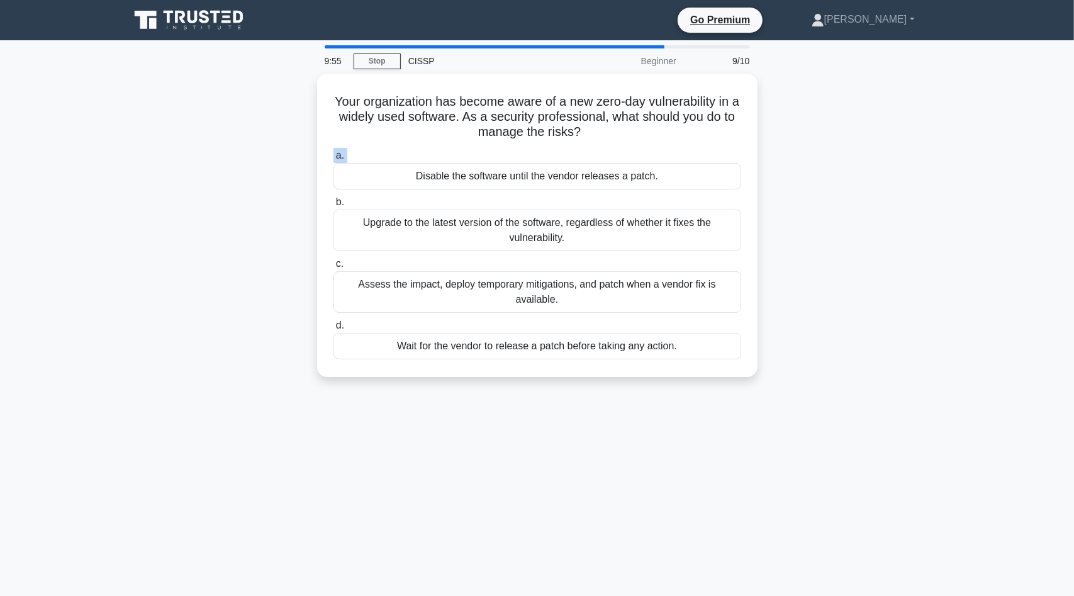
click at [639, 143] on div "Your organization has become aware of a new zero-day vulnerability in a widely …" at bounding box center [537, 225] width 430 height 293
click at [639, 145] on div "a. Disable the software until the vendor releases a patch. b. Upgrade to the la…" at bounding box center [537, 253] width 423 height 216
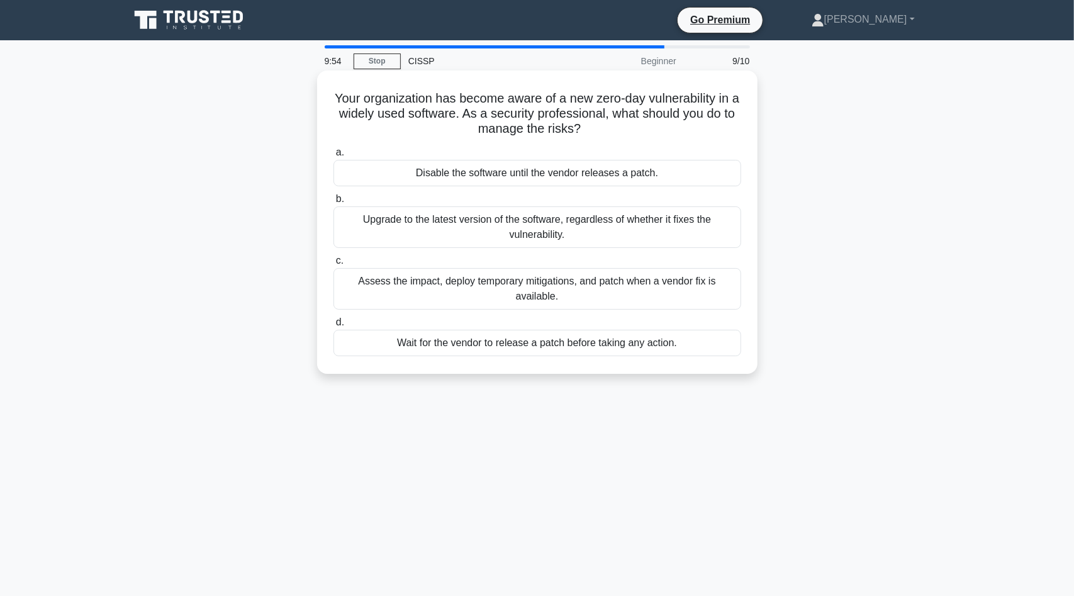
click at [644, 164] on div "Disable the software until the vendor releases a patch." at bounding box center [537, 173] width 408 height 26
click at [333, 157] on input "a. Disable the software until the vendor releases a patch." at bounding box center [333, 152] width 0 height 8
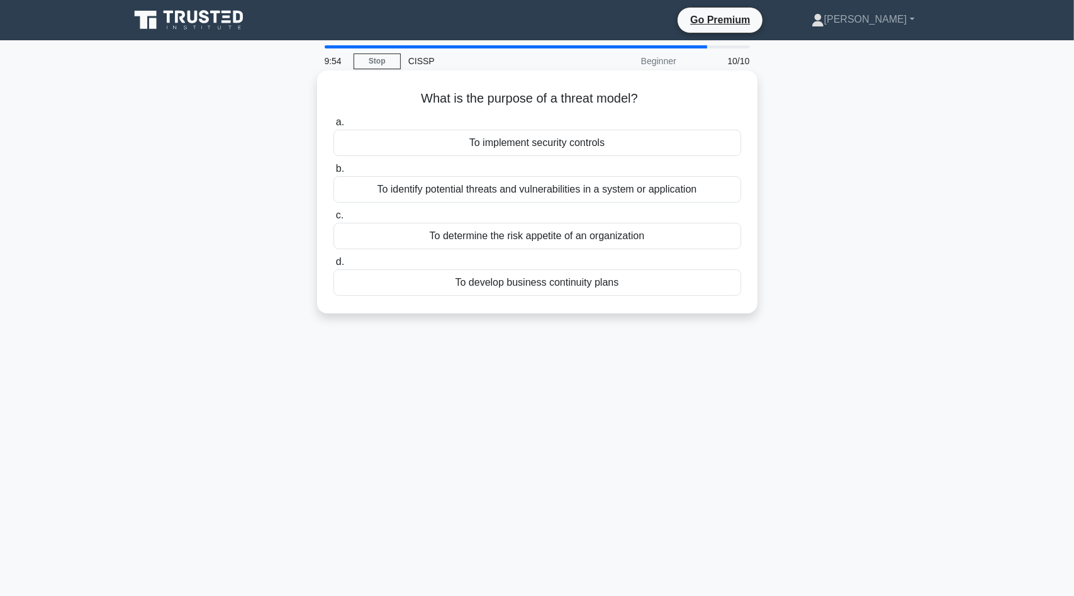
click at [669, 148] on div "To implement security controls" at bounding box center [537, 143] width 408 height 26
click at [333, 126] on input "a. To implement security controls" at bounding box center [333, 122] width 0 height 8
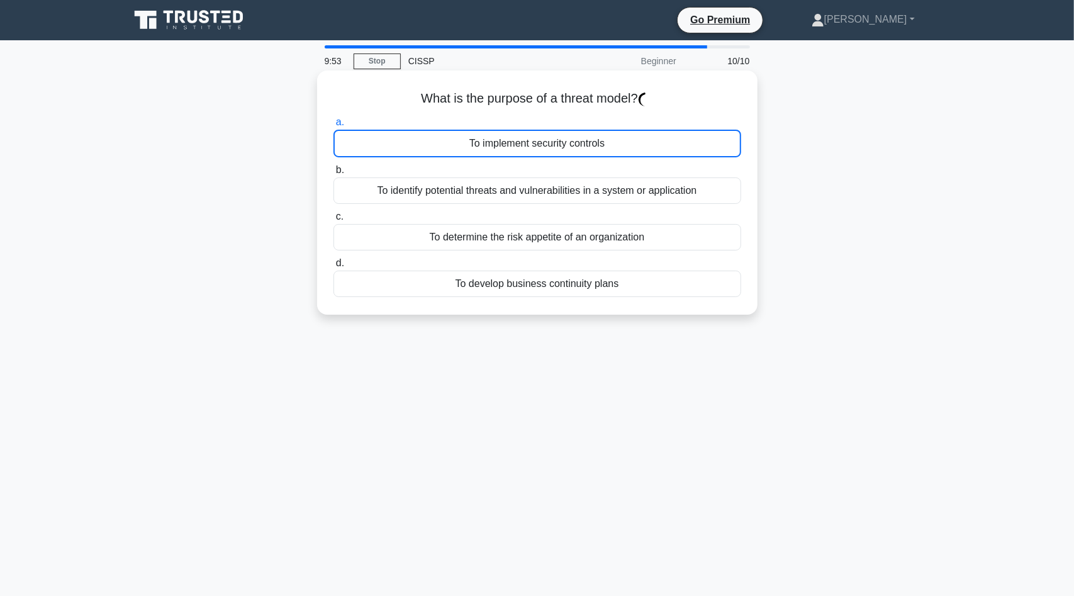
click at [671, 147] on div "To implement security controls" at bounding box center [537, 144] width 408 height 28
click at [673, 147] on div "To implement security controls" at bounding box center [537, 144] width 408 height 28
click at [333, 126] on input "a. To implement security controls" at bounding box center [333, 122] width 0 height 8
click at [673, 147] on div "To implement security controls" at bounding box center [537, 144] width 408 height 28
click at [333, 126] on input "a. To implement security controls" at bounding box center [333, 122] width 0 height 8
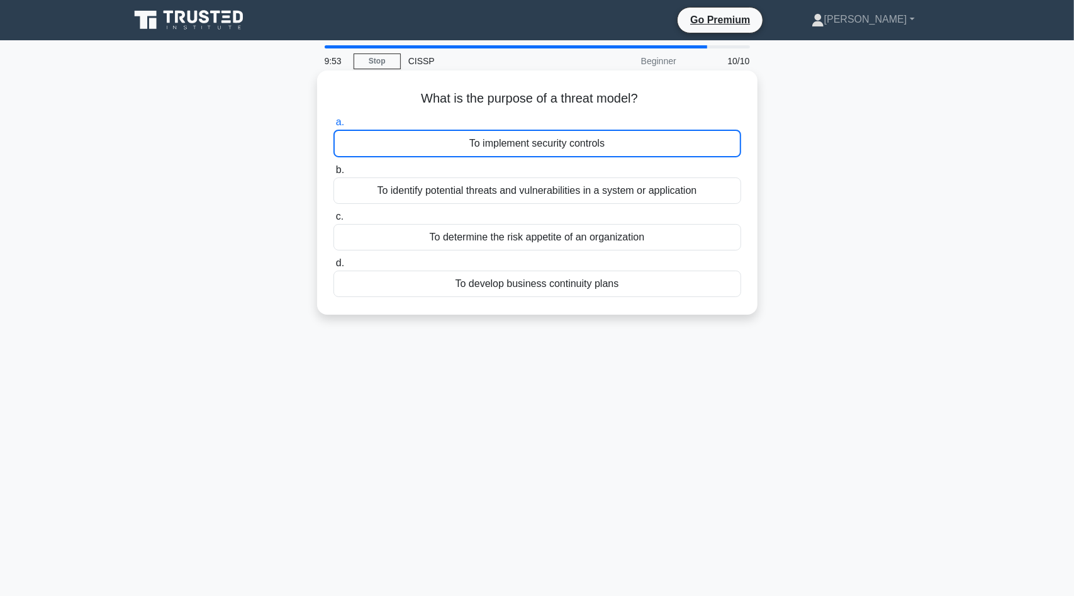
click at [673, 147] on div "To implement security controls" at bounding box center [537, 144] width 408 height 28
click at [333, 126] on input "a. To implement security controls" at bounding box center [333, 122] width 0 height 8
click at [674, 147] on div "To implement security controls" at bounding box center [537, 144] width 408 height 28
click at [333, 126] on input "a. To implement security controls" at bounding box center [333, 122] width 0 height 8
